Goal: Complete application form: Complete application form

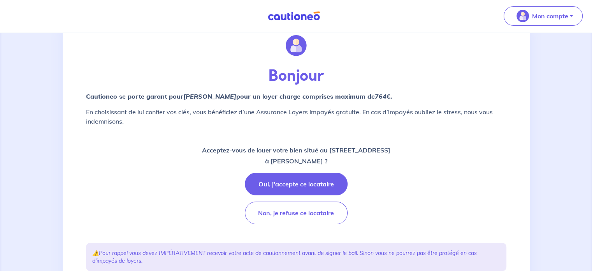
scroll to position [29, 0]
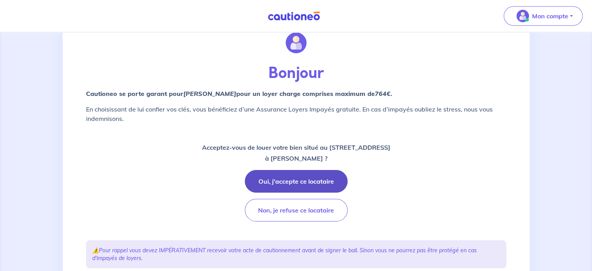
click at [291, 183] on button "Oui, j'accepte ce locataire" at bounding box center [296, 181] width 103 height 23
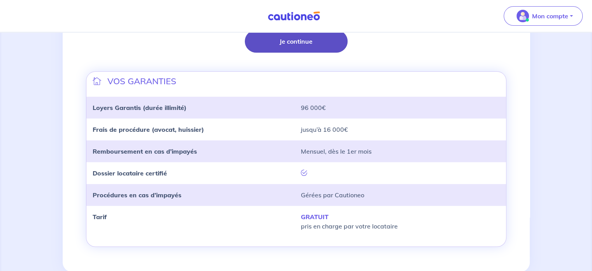
scroll to position [230, 0]
click at [282, 37] on button "Je continue" at bounding box center [296, 41] width 103 height 23
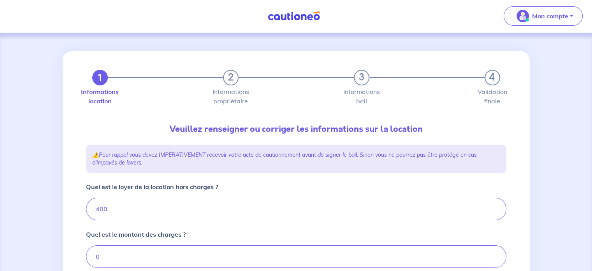
type input "400"
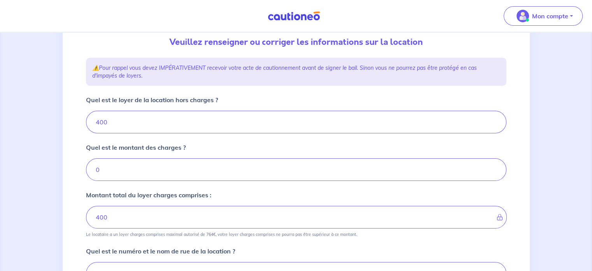
scroll to position [87, 0]
drag, startPoint x: 125, startPoint y: 121, endPoint x: 78, endPoint y: 117, distance: 46.9
drag, startPoint x: 78, startPoint y: 117, endPoint x: 261, endPoint y: 119, distance: 182.7
click at [261, 119] on input "400" at bounding box center [296, 121] width 421 height 23
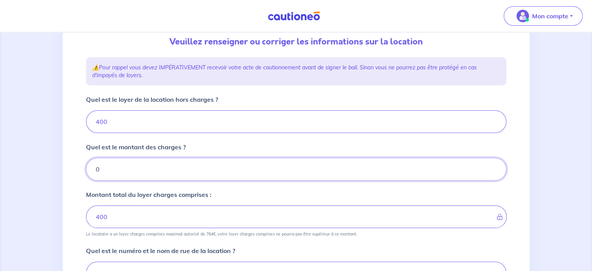
click at [145, 167] on input "0" at bounding box center [296, 169] width 421 height 23
type input "2"
type input "402"
type input "400"
type input "50"
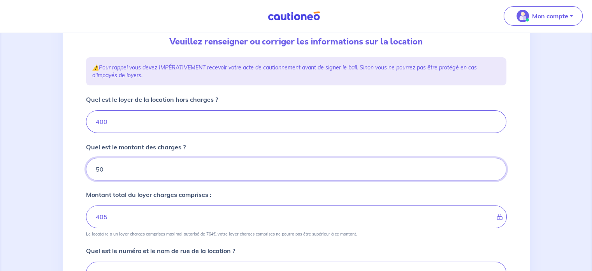
type input "450"
type input "50"
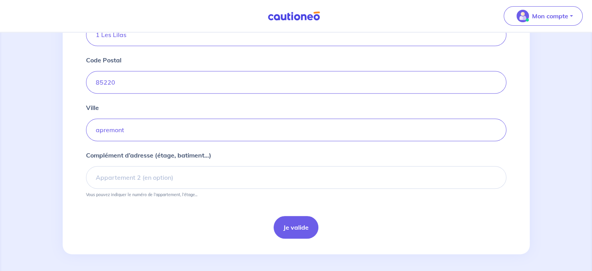
scroll to position [326, 0]
click at [98, 129] on input "apremont" at bounding box center [296, 129] width 421 height 23
type input "Apremont"
click at [303, 224] on button "Je valide" at bounding box center [296, 226] width 45 height 23
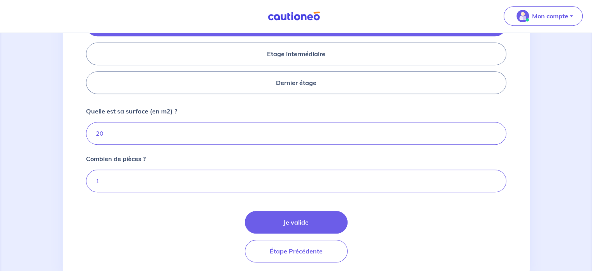
scroll to position [371, 0]
click at [117, 131] on input "20" at bounding box center [296, 133] width 421 height 23
type input "2"
type input "16"
click at [178, 215] on div "Je valide Étape Précédente" at bounding box center [296, 235] width 421 height 51
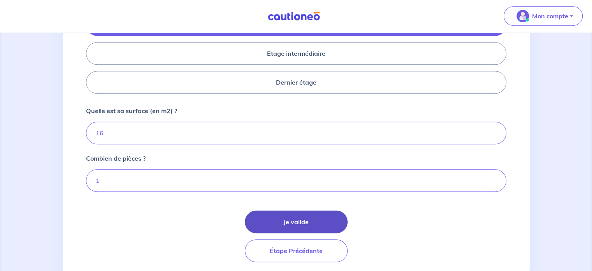
click at [300, 218] on button "Je valide" at bounding box center [296, 221] width 103 height 23
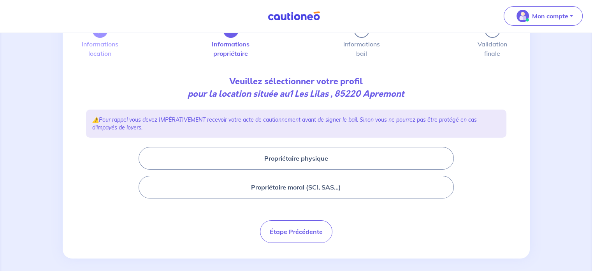
scroll to position [53, 0]
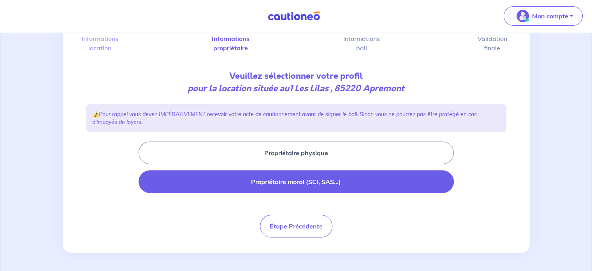
click at [317, 178] on button "Propriétaire moral (SCI, SAS...)" at bounding box center [296, 181] width 315 height 23
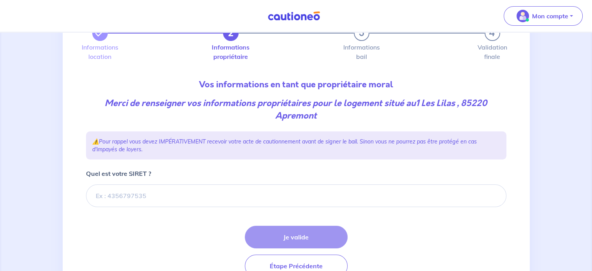
scroll to position [45, 0]
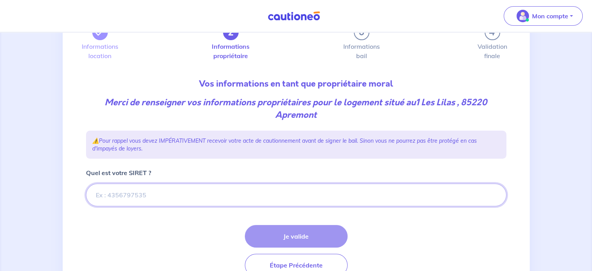
click at [135, 189] on input "Quel est votre SIRET ?" at bounding box center [296, 194] width 421 height 23
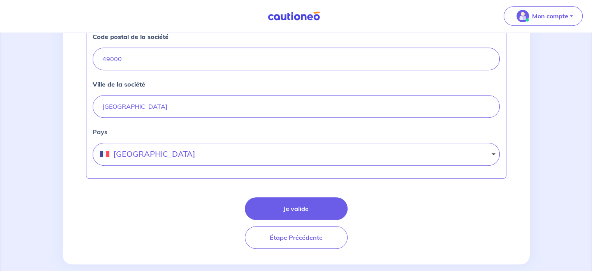
scroll to position [384, 0]
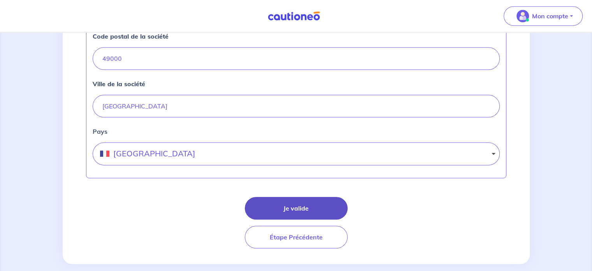
type input "978 175 727 00012"
click at [300, 207] on button "Je valide" at bounding box center [296, 208] width 103 height 23
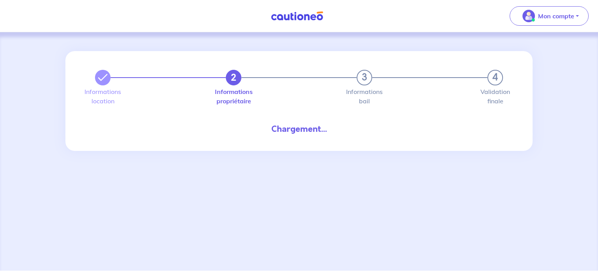
select select "FR"
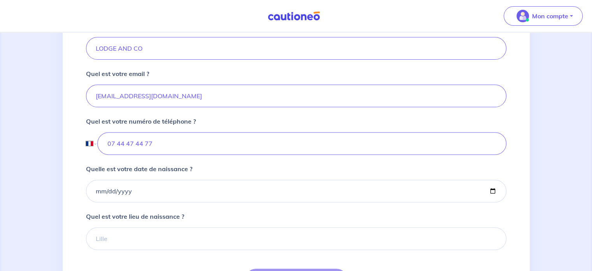
scroll to position [321, 0]
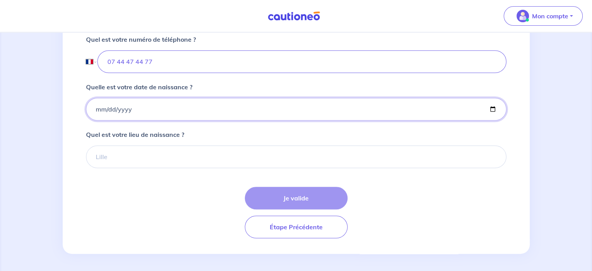
click at [97, 109] on input "Quelle est votre date de naissance ?" at bounding box center [296, 109] width 421 height 23
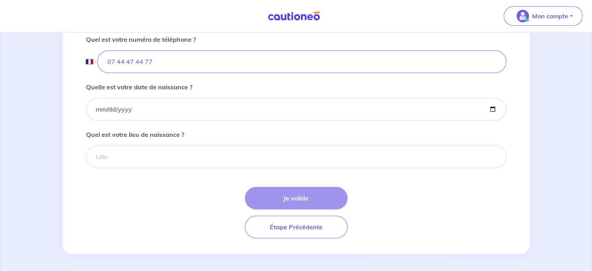
click at [298, 195] on div "Je valide Étape Précédente" at bounding box center [296, 212] width 421 height 51
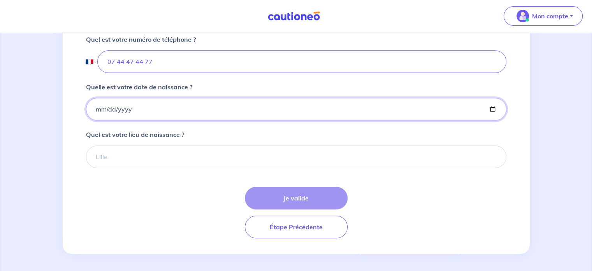
click at [97, 108] on input "Quelle est votre date de naissance ?" at bounding box center [296, 109] width 421 height 23
type input "0202-11-10"
type input "[DATE]"
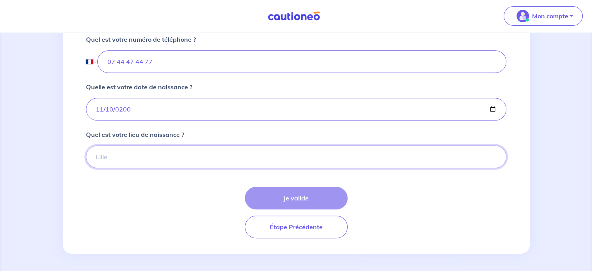
click at [128, 154] on input "Quel est votre lieu de naissance ?" at bounding box center [296, 156] width 421 height 23
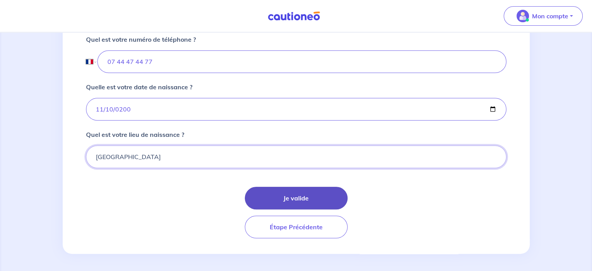
type input "[GEOGRAPHIC_DATA]"
click at [280, 194] on button "Je valide" at bounding box center [296, 198] width 103 height 23
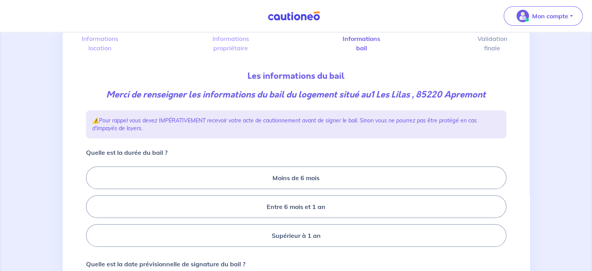
scroll to position [89, 0]
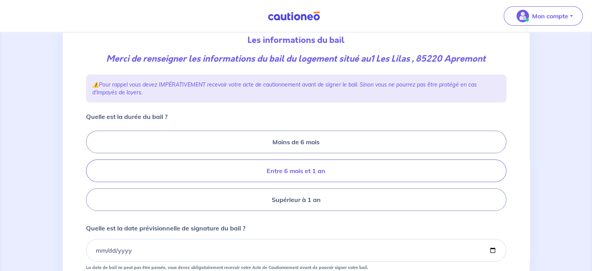
click at [296, 171] on label "Entre 6 mois et 1 an" at bounding box center [296, 170] width 421 height 23
click at [91, 171] on input "Entre 6 mois et 1 an" at bounding box center [88, 170] width 5 height 5
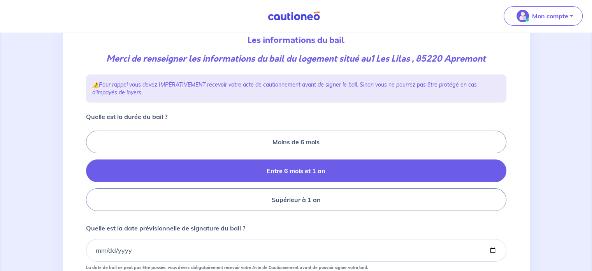
radio input "true"
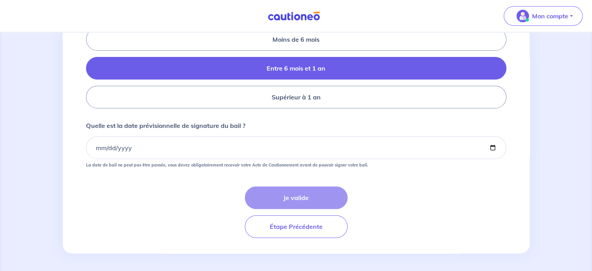
scroll to position [191, 0]
click at [97, 147] on input "Quelle est la date prévisionnelle de signature du bail ?" at bounding box center [296, 148] width 421 height 23
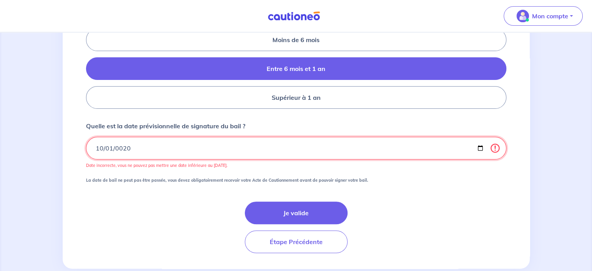
type input "0200-10-01"
type input "[DATE]"
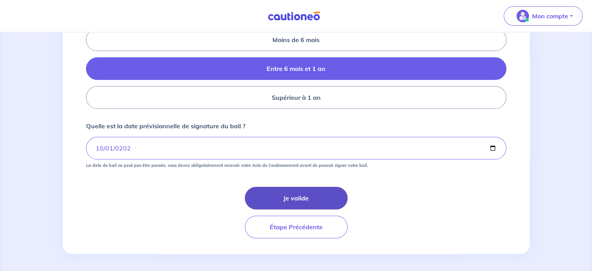
click at [296, 192] on button "Je valide" at bounding box center [296, 198] width 103 height 23
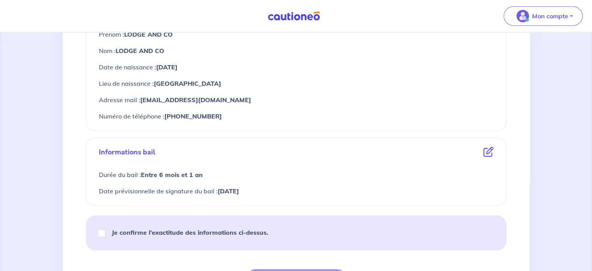
scroll to position [365, 0]
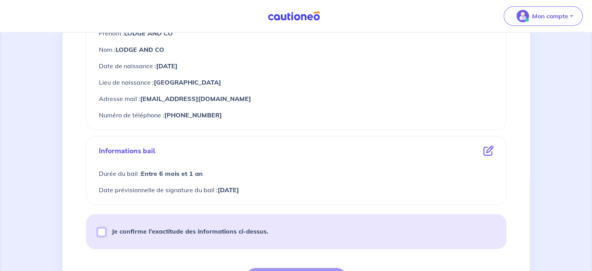
click at [104, 230] on input "Je confirme l’exactitude des informations ci-dessus." at bounding box center [102, 232] width 8 height 8
checkbox input "true"
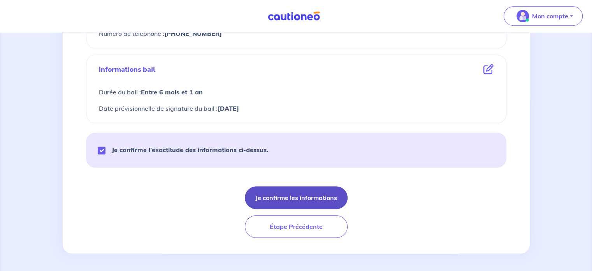
click at [306, 197] on button "Je confirme les informations" at bounding box center [296, 197] width 103 height 23
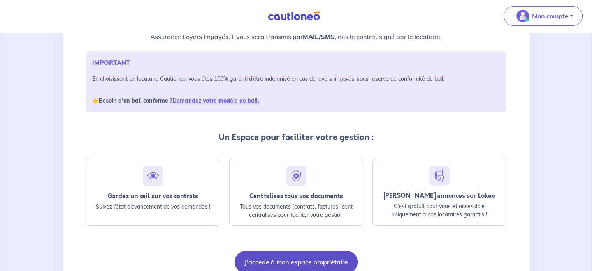
scroll to position [101, 0]
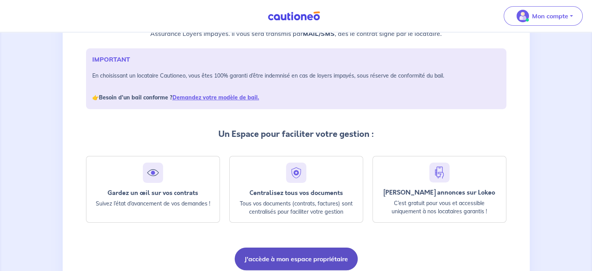
click at [298, 258] on button "J'accède à mon espace propriétaire" at bounding box center [296, 258] width 123 height 23
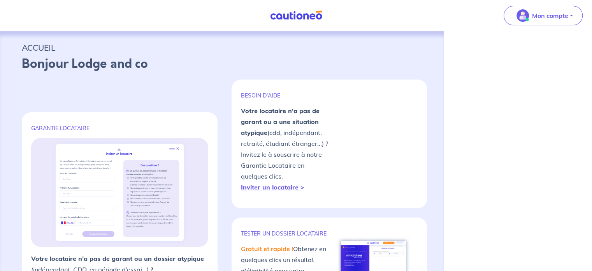
select select "FR"
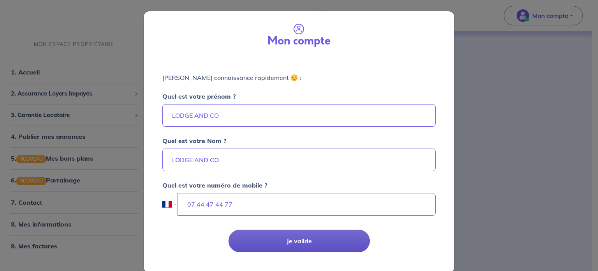
click at [303, 238] on button "Je valide" at bounding box center [299, 240] width 141 height 23
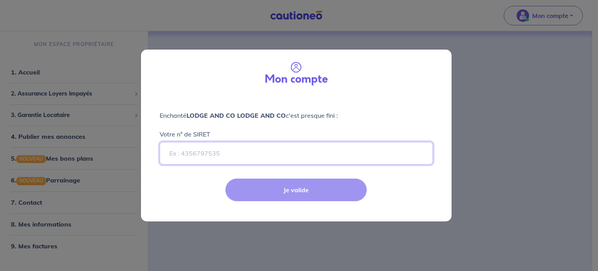
click at [258, 161] on input "Votre n° de SIRET" at bounding box center [296, 153] width 273 height 23
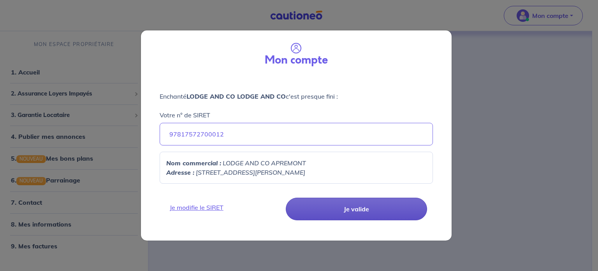
click at [352, 208] on button "Je valide" at bounding box center [356, 208] width 141 height 23
click at [356, 207] on button "Je valide" at bounding box center [356, 208] width 141 height 23
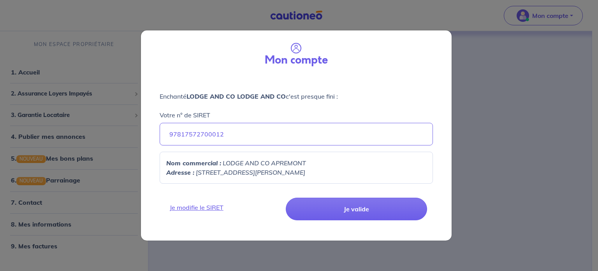
click at [209, 153] on div "Nom commercial : LODGE AND CO APREMONT Adresse : 3 RUE JEAN ZAY, 49000" at bounding box center [296, 168] width 273 height 32
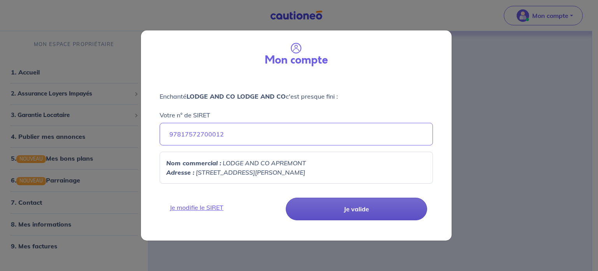
click at [355, 216] on button "Je valide" at bounding box center [356, 208] width 141 height 23
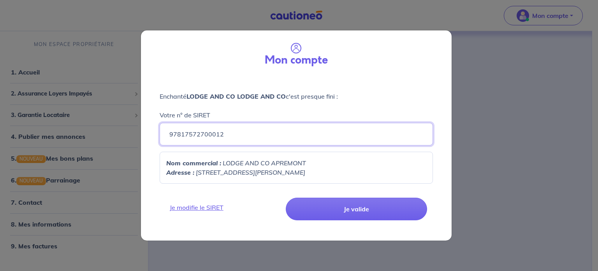
click at [234, 134] on input "97817572700012" at bounding box center [296, 134] width 273 height 23
click at [227, 169] on em "3 RUE JEAN ZAY, 49000" at bounding box center [250, 172] width 109 height 8
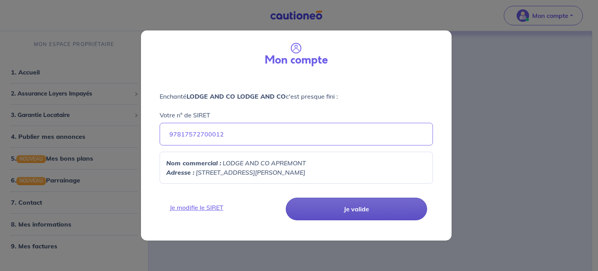
click at [337, 208] on button "Je valide" at bounding box center [356, 208] width 141 height 23
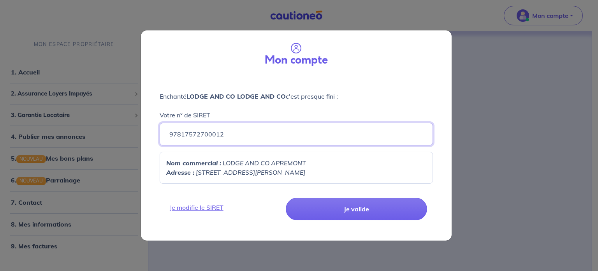
click at [203, 132] on input "97817572700012" at bounding box center [296, 134] width 273 height 23
click at [179, 134] on input "97817572700012" at bounding box center [296, 134] width 273 height 23
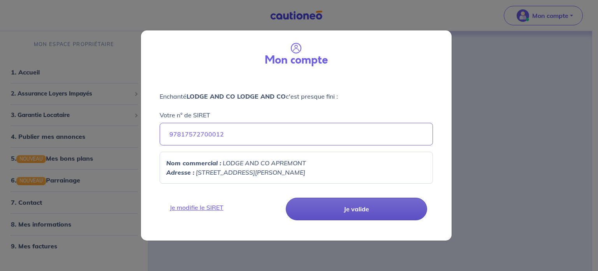
click at [381, 212] on button "Je valide" at bounding box center [356, 208] width 141 height 23
click at [358, 208] on button "Je valide" at bounding box center [356, 208] width 141 height 23
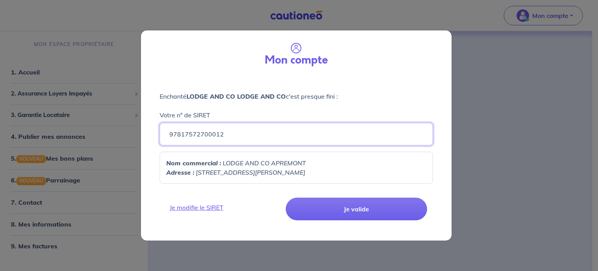
click at [252, 136] on input "97817572700012" at bounding box center [296, 134] width 273 height 23
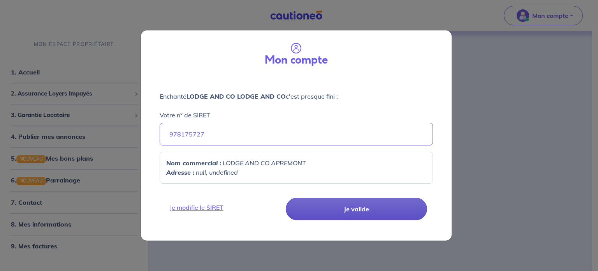
click at [364, 206] on button "Je valide" at bounding box center [356, 208] width 141 height 23
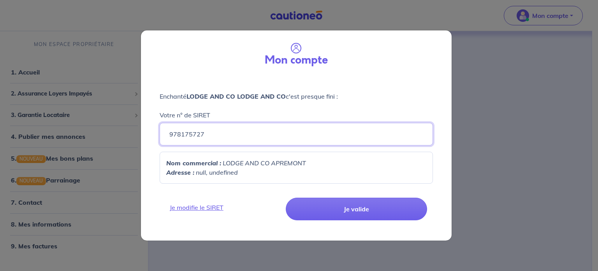
click at [229, 132] on input "978175727" at bounding box center [296, 134] width 273 height 23
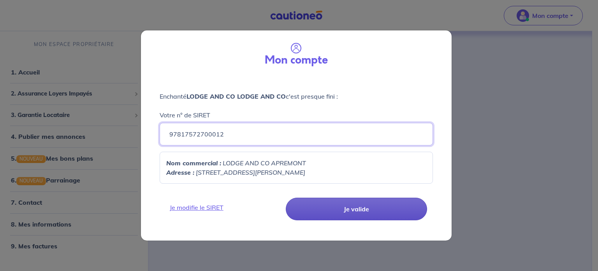
type input "97817572700012"
click at [355, 210] on button "Je valide" at bounding box center [356, 208] width 141 height 23
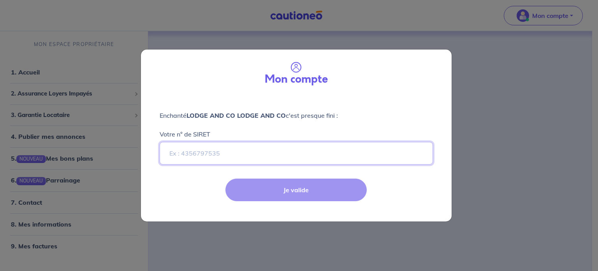
click at [232, 142] on input "Votre n° de SIRET" at bounding box center [296, 153] width 273 height 23
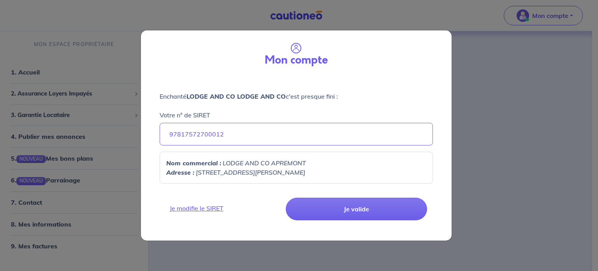
click at [290, 172] on p "Adresse : 3 RUE JEAN ZAY, 49000" at bounding box center [296, 171] width 260 height 9
click at [407, 154] on div "Nom commercial : LODGE AND CO APREMONT Adresse : 3 RUE JEAN ZAY, 49000" at bounding box center [296, 168] width 273 height 32
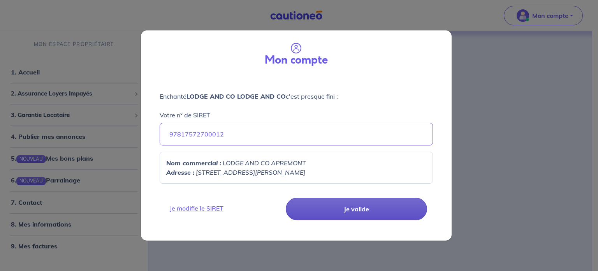
click at [375, 201] on button "Je valide" at bounding box center [356, 208] width 141 height 23
click at [338, 208] on button "Je valide" at bounding box center [356, 208] width 141 height 23
click at [352, 213] on button "Je valide" at bounding box center [356, 208] width 141 height 23
click at [333, 202] on button "Je valide" at bounding box center [356, 208] width 141 height 23
click at [355, 206] on button "Je valide" at bounding box center [356, 208] width 141 height 23
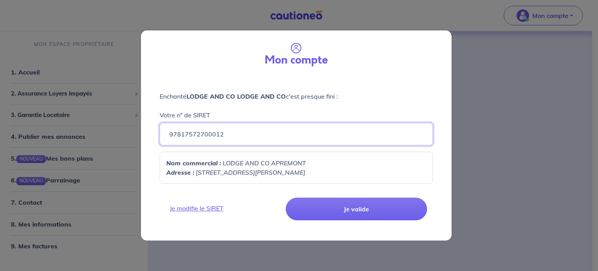
click at [245, 137] on input "97817572700012" at bounding box center [296, 134] width 273 height 23
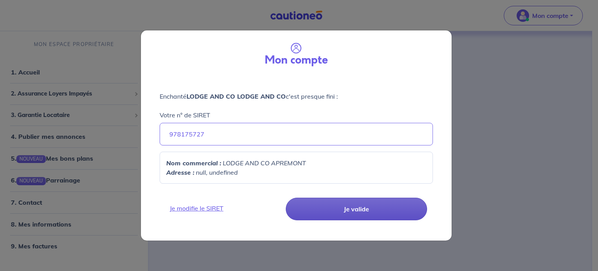
click at [365, 210] on button "Je valide" at bounding box center [356, 208] width 141 height 23
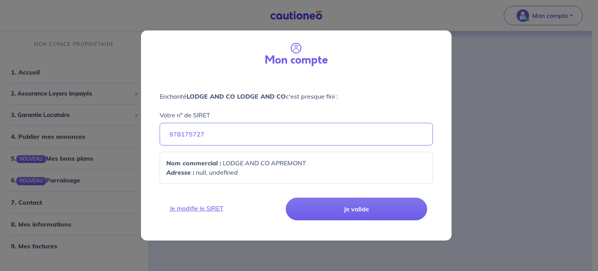
click at [517, 168] on div "Mon compte Enchanté LODGE AND CO LODGE AND CO c'est presque fini : Votre n° de …" at bounding box center [299, 135] width 598 height 271
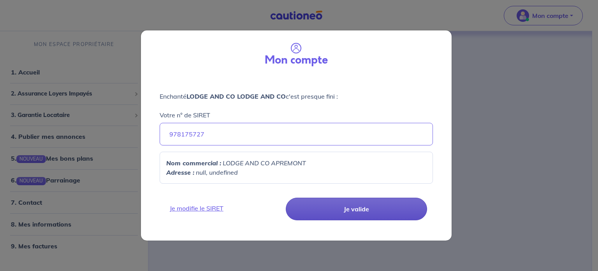
click at [342, 216] on button "Je valide" at bounding box center [356, 208] width 141 height 23
click at [410, 204] on button "Je valide" at bounding box center [356, 208] width 141 height 23
click at [344, 209] on button "Je valide" at bounding box center [356, 208] width 141 height 23
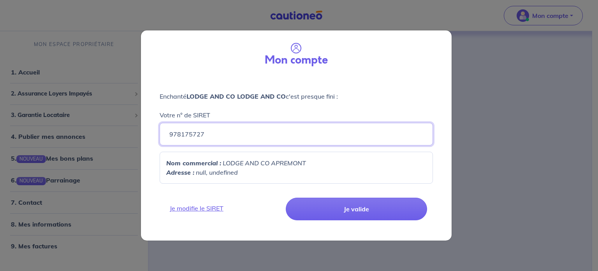
click at [315, 139] on input "978175727" at bounding box center [296, 134] width 273 height 23
type input "97817572700012"
click at [349, 176] on p "Adresse : 3 RUE JEAN ZAY, 49000" at bounding box center [296, 171] width 260 height 9
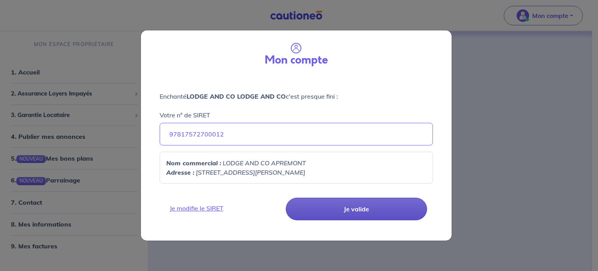
click at [366, 208] on button "Je valide" at bounding box center [356, 208] width 141 height 23
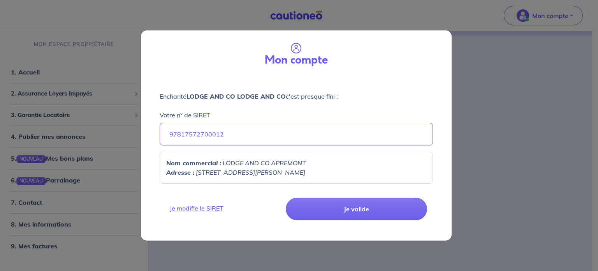
select select "FR"
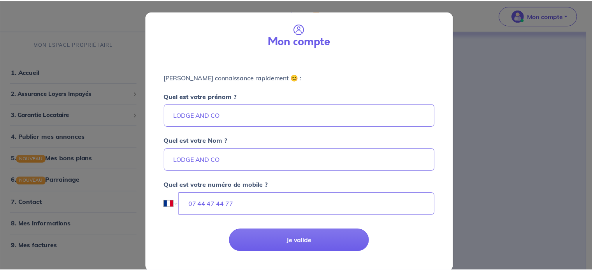
scroll to position [12, 0]
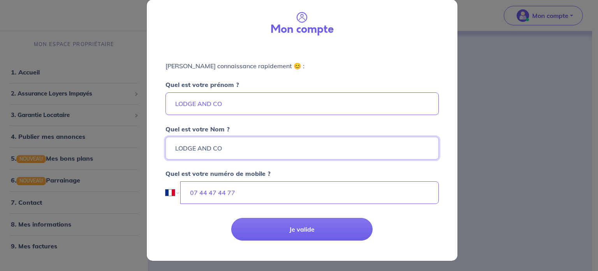
drag, startPoint x: 235, startPoint y: 148, endPoint x: 90, endPoint y: 141, distance: 145.1
click at [90, 141] on div "Mon compte Faisons connaissance rapidement 😊 : Quel est votre prénom ? LODGE AN…" at bounding box center [299, 135] width 598 height 271
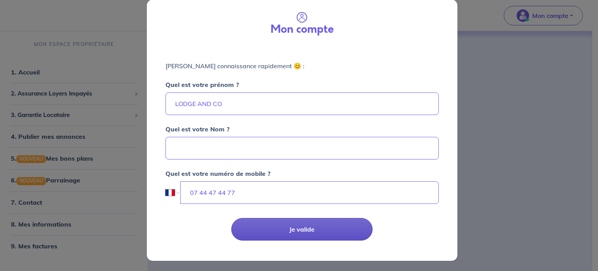
click at [300, 228] on button "Je valide" at bounding box center [301, 229] width 141 height 23
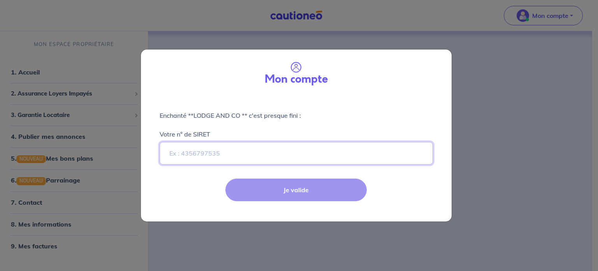
click at [237, 157] on input "Votre n° de SIRET" at bounding box center [296, 153] width 273 height 23
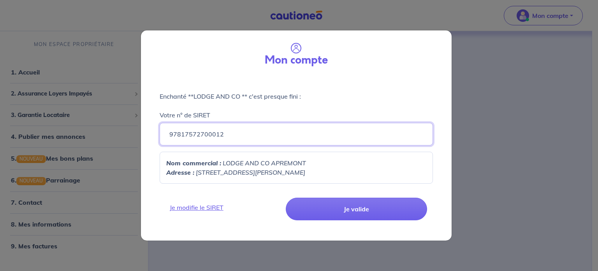
type input "97817572700012"
click at [260, 167] on p "Adresse : 3 RUE JEAN ZAY, 49000" at bounding box center [296, 171] width 260 height 9
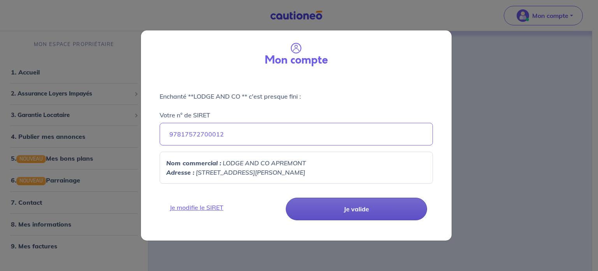
click at [344, 217] on button "Je valide" at bounding box center [356, 208] width 141 height 23
click at [348, 207] on button "Je valide" at bounding box center [356, 208] width 141 height 23
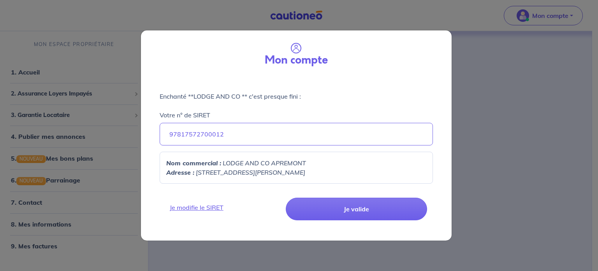
click at [283, 174] on p "Adresse : 3 RUE JEAN ZAY, 49000" at bounding box center [296, 171] width 260 height 9
select select "FR"
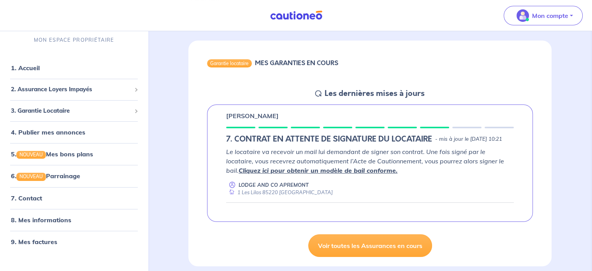
select select "FR"
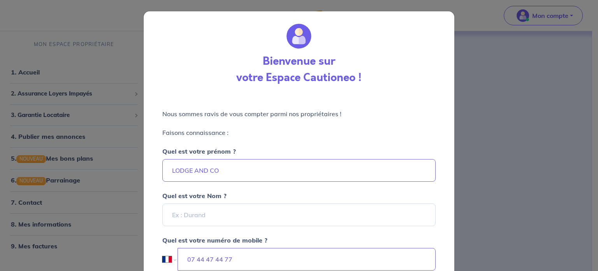
scroll to position [67, 0]
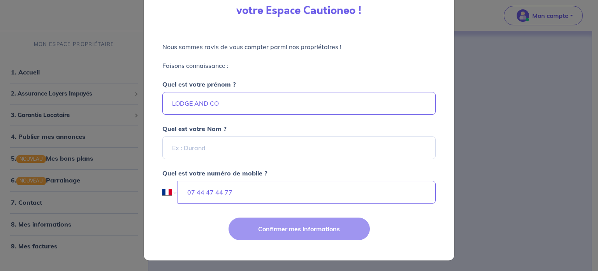
click at [276, 234] on div "Confirmer mes informations" at bounding box center [299, 235] width 320 height 51
click at [302, 229] on div "Confirmer mes informations" at bounding box center [299, 235] width 320 height 51
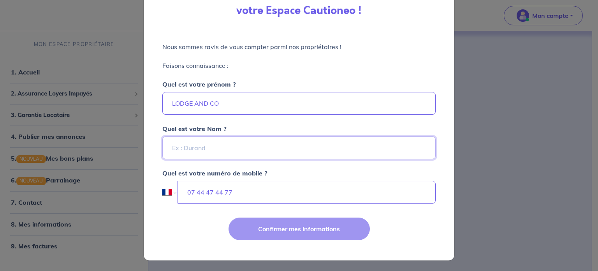
click at [209, 142] on input "Quel est votre Nom ?" at bounding box center [298, 147] width 273 height 23
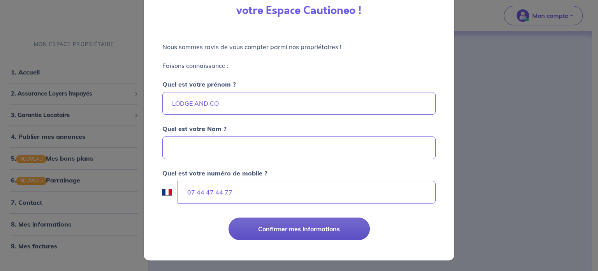
click at [266, 227] on button "Confirmer mes informations" at bounding box center [299, 228] width 141 height 23
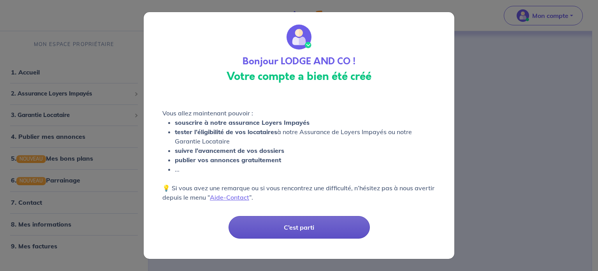
click at [297, 226] on button "C’est parti" at bounding box center [299, 227] width 141 height 23
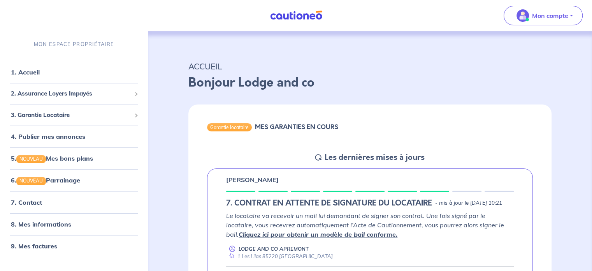
select select "FR"
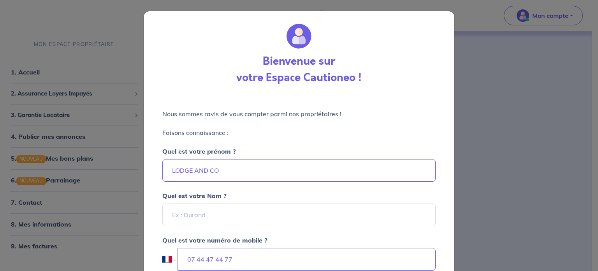
scroll to position [67, 0]
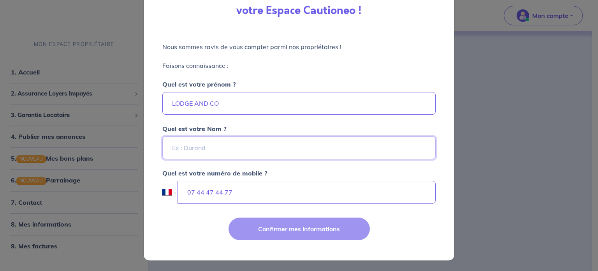
click at [229, 143] on input "Quel est votre Nom ?" at bounding box center [298, 147] width 273 height 23
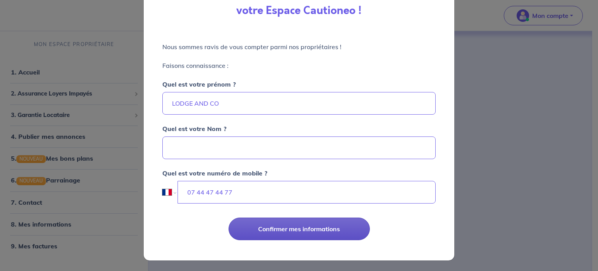
click at [282, 237] on button "Confirmer mes informations" at bounding box center [299, 228] width 141 height 23
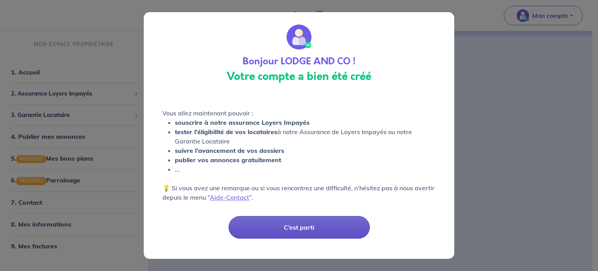
click at [291, 226] on button "C’est parti" at bounding box center [299, 227] width 141 height 23
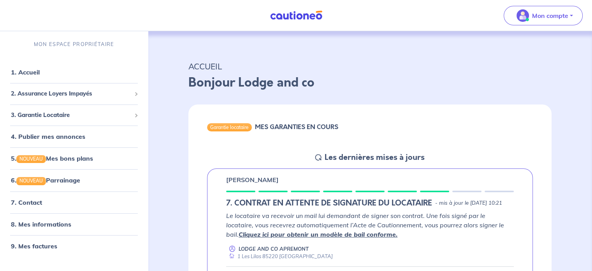
select select "FR"
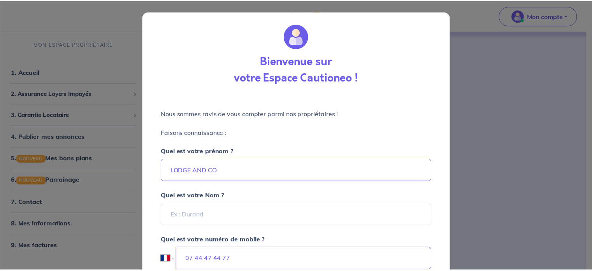
scroll to position [67, 0]
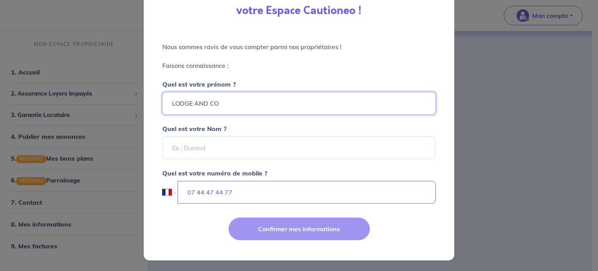
drag, startPoint x: 119, startPoint y: 97, endPoint x: 103, endPoint y: 96, distance: 16.0
click at [103, 96] on div "Bienvenue sur votre Espace Cautioneo ! Nous sommes ravis de vous compter parmi …" at bounding box center [299, 135] width 598 height 271
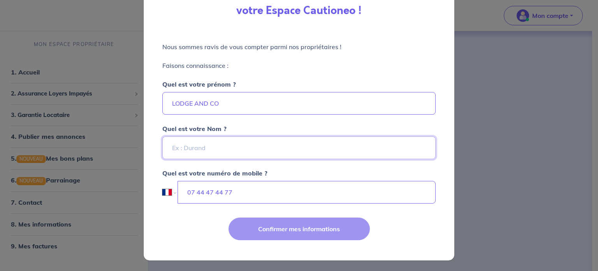
click at [184, 151] on input "Quel est votre Nom ?" at bounding box center [298, 147] width 273 height 23
paste input "LODGE AND CO"
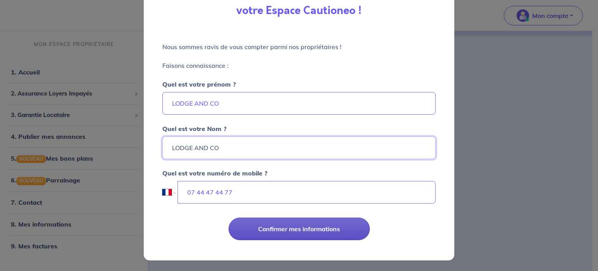
type input "LODGE AND CO"
click at [272, 225] on button "Confirmer mes informations" at bounding box center [299, 228] width 141 height 23
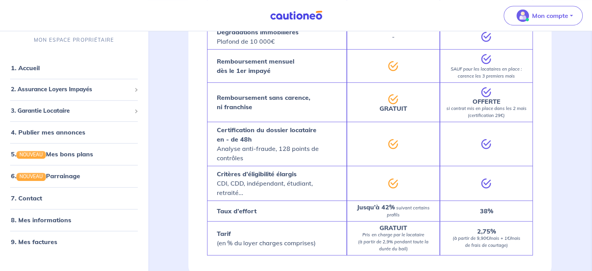
scroll to position [610, 0]
click at [59, 176] on link "6. NOUVEAU Parrainage" at bounding box center [45, 176] width 69 height 8
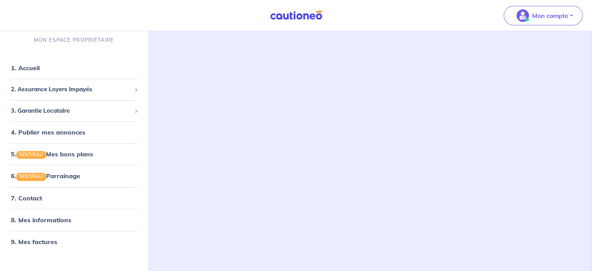
scroll to position [185, 0]
